Goal: Information Seeking & Learning: Check status

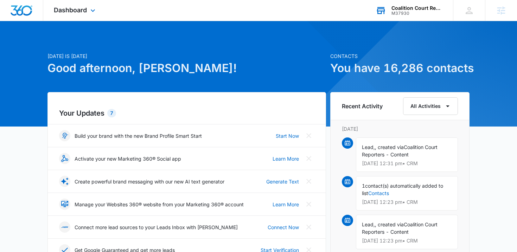
click at [408, 8] on div "Coalition Court Reporters" at bounding box center [417, 8] width 51 height 6
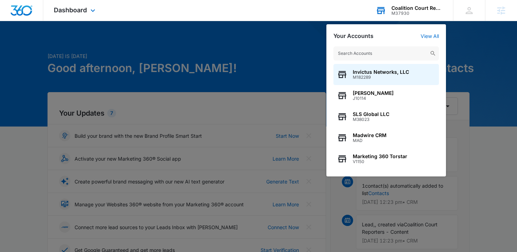
click at [383, 56] on input "text" at bounding box center [387, 53] width 106 height 14
click at [358, 56] on input "text" at bounding box center [387, 53] width 106 height 14
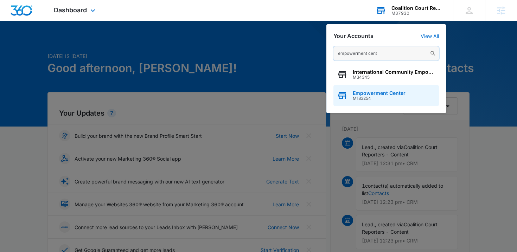
type input "empowerment cent"
click at [355, 93] on span "Empowerment Center" at bounding box center [379, 93] width 53 height 6
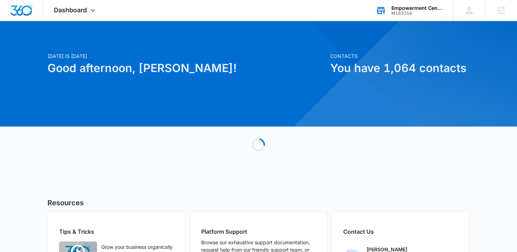
click at [76, 5] on div "Dashboard Apps Reputation Websites Forms CRM Email Social Payments POS Content …" at bounding box center [75, 10] width 64 height 21
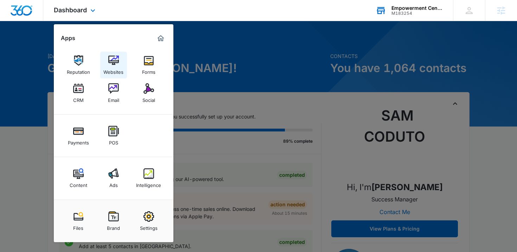
click at [113, 60] on img at bounding box center [113, 60] width 11 height 11
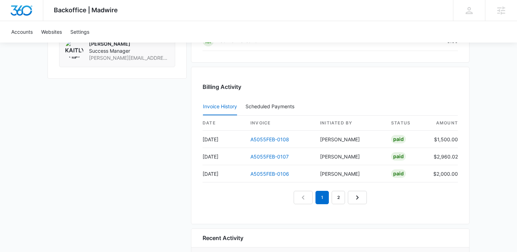
scroll to position [546, 0]
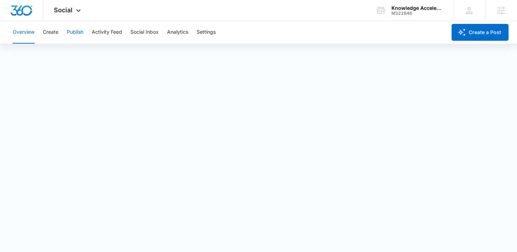
click at [82, 32] on button "Publish" at bounding box center [75, 32] width 17 height 23
click at [49, 35] on button "Create" at bounding box center [50, 32] width 15 height 23
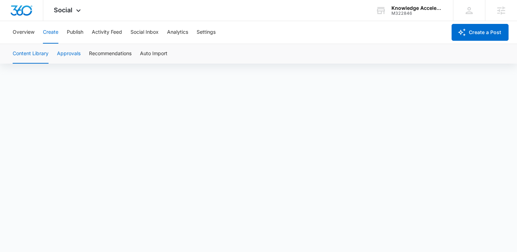
click at [69, 53] on button "Approvals" at bounding box center [69, 54] width 24 height 20
click at [427, 8] on div "Knowledge Accelerators" at bounding box center [417, 8] width 51 height 6
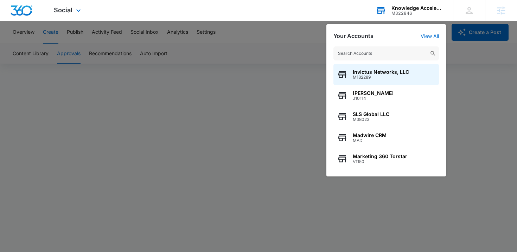
click at [393, 54] on input "text" at bounding box center [387, 53] width 106 height 14
click at [393, 58] on input "text" at bounding box center [387, 53] width 106 height 14
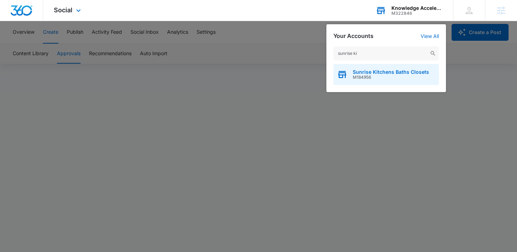
type input "sunrise ki"
click at [368, 75] on span "M184956" at bounding box center [391, 77] width 76 height 5
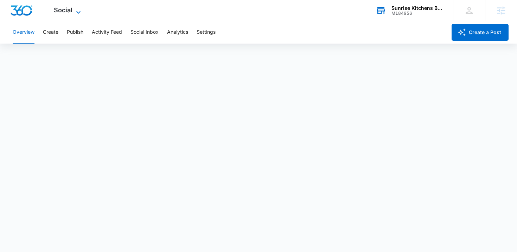
click at [71, 10] on span "Social" at bounding box center [63, 9] width 19 height 7
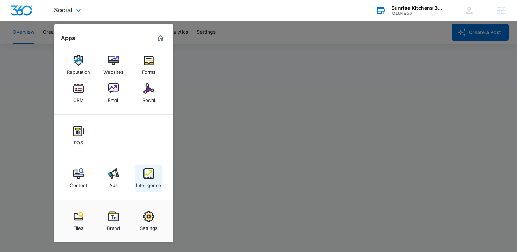
click at [146, 176] on img at bounding box center [149, 174] width 11 height 11
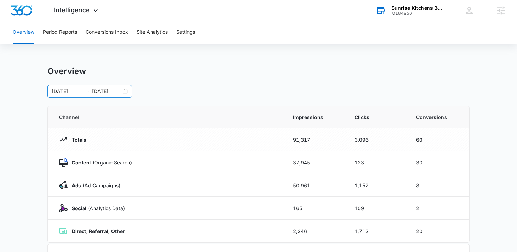
click at [125, 92] on div "[DATE] [DATE]" at bounding box center [90, 91] width 84 height 13
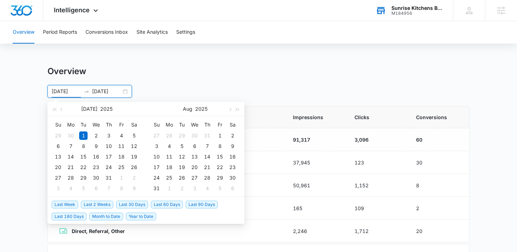
click at [68, 205] on span "Last Week" at bounding box center [65, 205] width 26 height 8
type input "[DATE]"
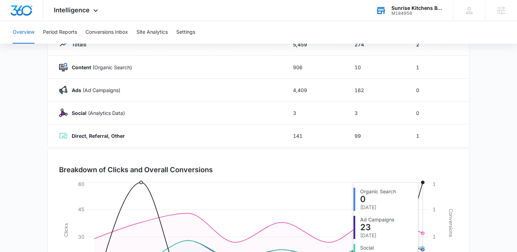
scroll to position [5, 0]
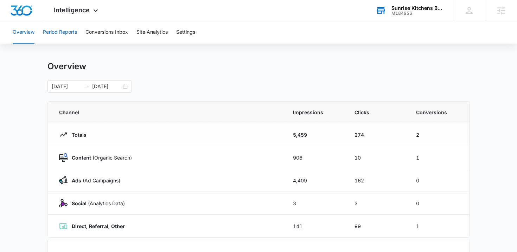
click at [49, 32] on button "Period Reports" at bounding box center [60, 32] width 34 height 23
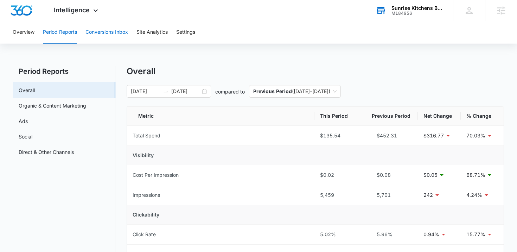
click at [123, 24] on button "Conversions Inbox" at bounding box center [107, 32] width 43 height 23
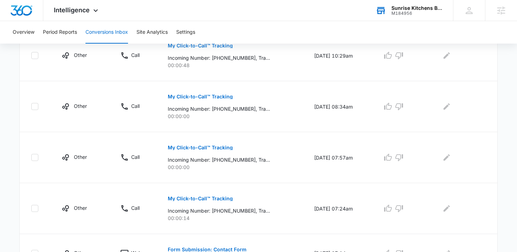
scroll to position [67, 0]
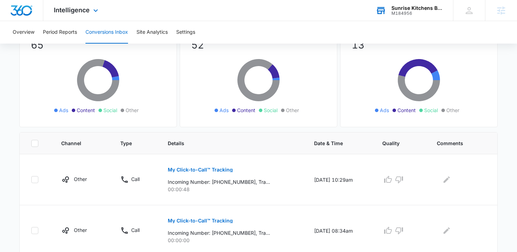
click at [61, 17] on div "Intelligence Apps Reputation Websites Forms CRM Email Social POS Content Ads In…" at bounding box center [76, 10] width 67 height 21
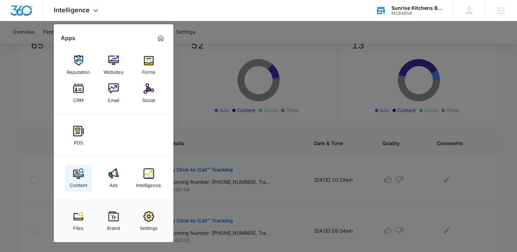
click at [80, 171] on img at bounding box center [78, 174] width 11 height 11
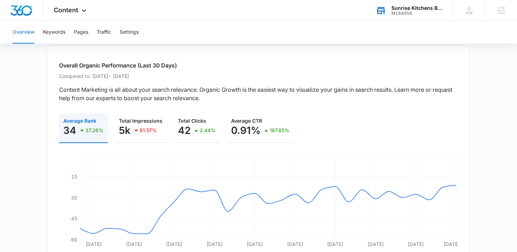
scroll to position [35, 0]
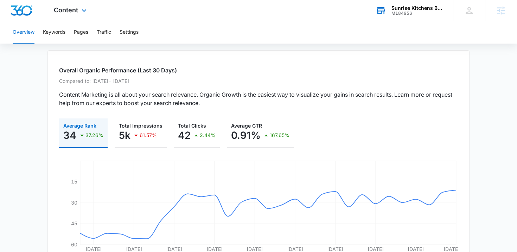
click at [69, 17] on div "Content Apps Reputation Websites Forms CRM Email Social POS Content Ads Intelli…" at bounding box center [71, 10] width 56 height 21
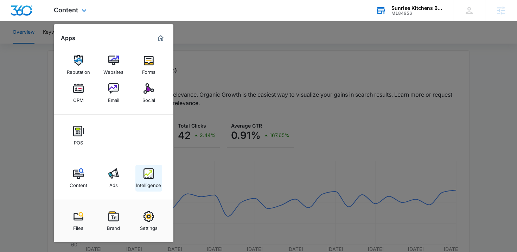
click at [149, 173] on img at bounding box center [149, 174] width 11 height 11
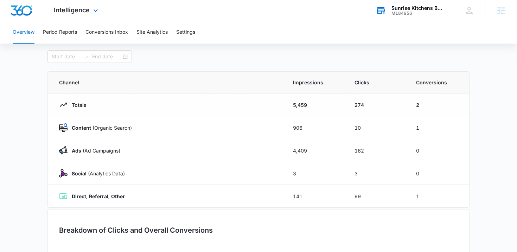
type input "[DATE]"
